Goal: Information Seeking & Learning: Learn about a topic

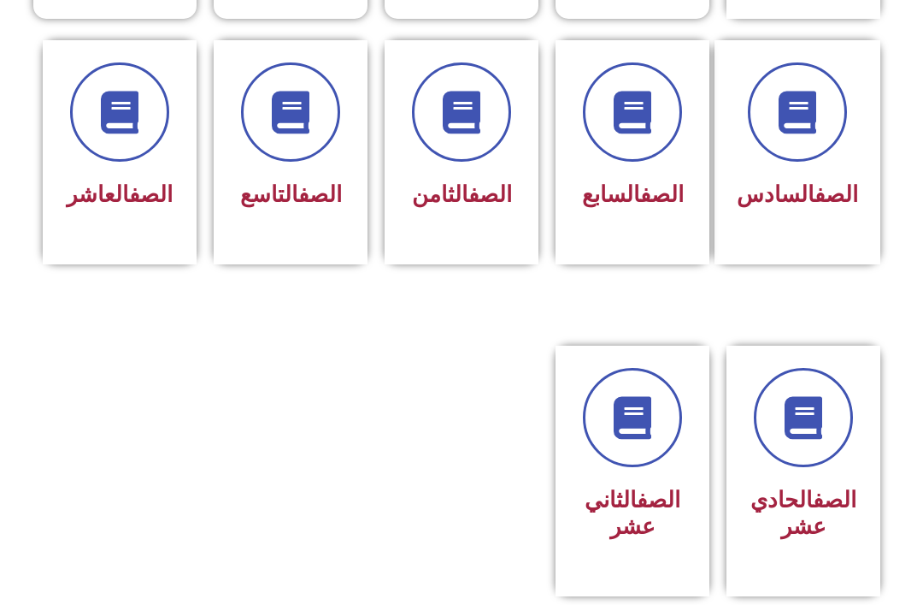
scroll to position [715, 0]
click at [132, 148] on span at bounding box center [119, 111] width 99 height 99
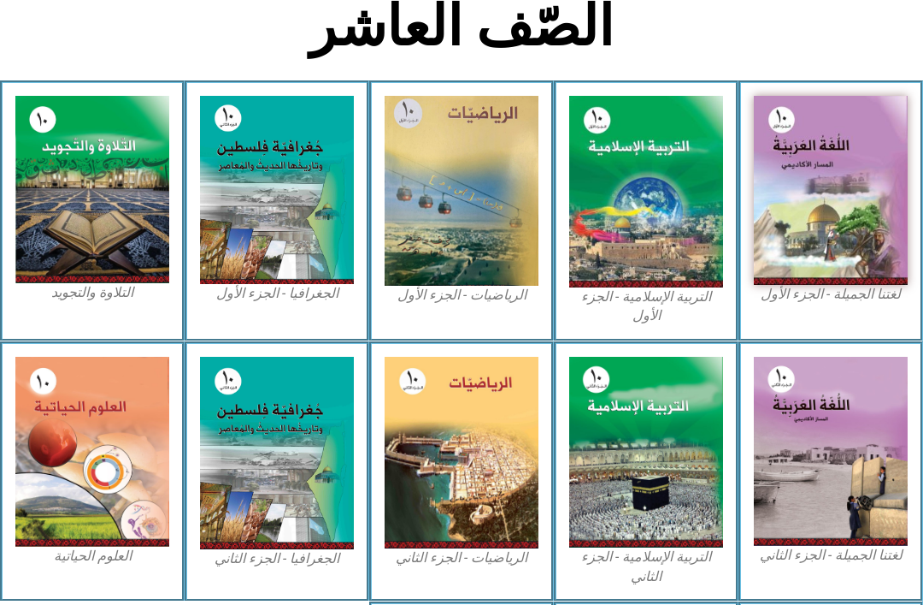
scroll to position [407, 0]
click at [652, 213] on img at bounding box center [646, 192] width 154 height 192
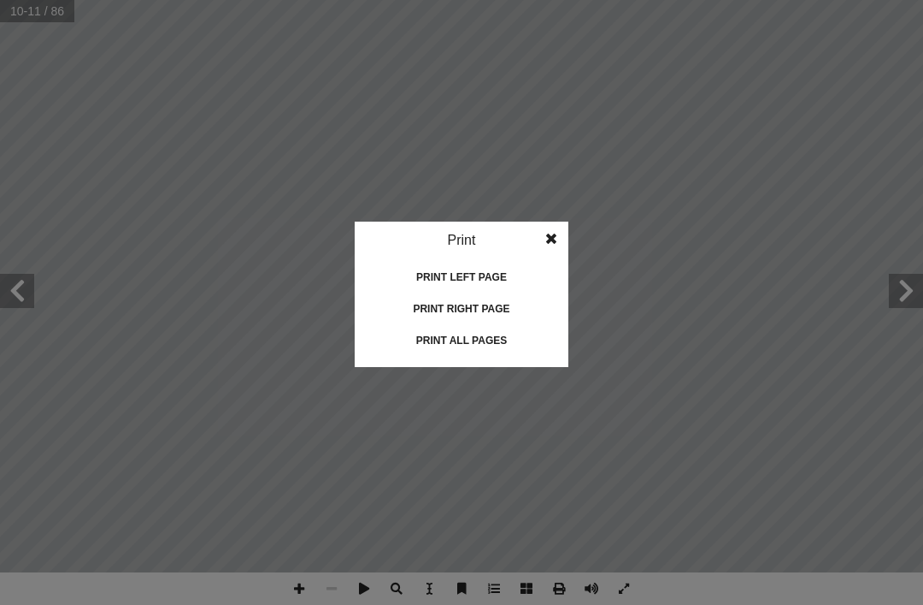
click at [481, 319] on div "Print right page" at bounding box center [461, 308] width 171 height 27
click at [485, 334] on div "Print all pages" at bounding box center [461, 340] width 171 height 27
